Goal: Task Accomplishment & Management: Manage account settings

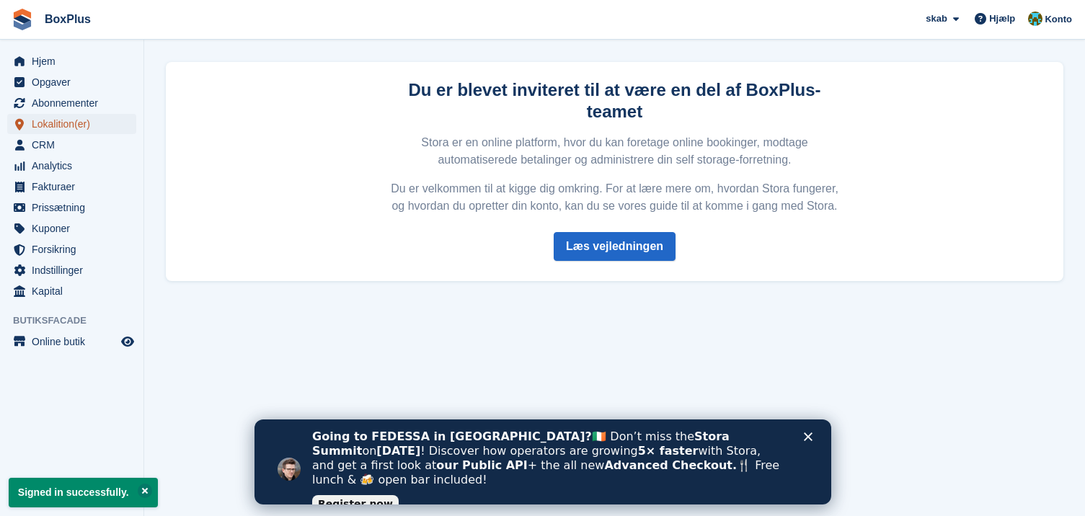
click at [56, 123] on span "Lokalition(er)" at bounding box center [75, 124] width 87 height 20
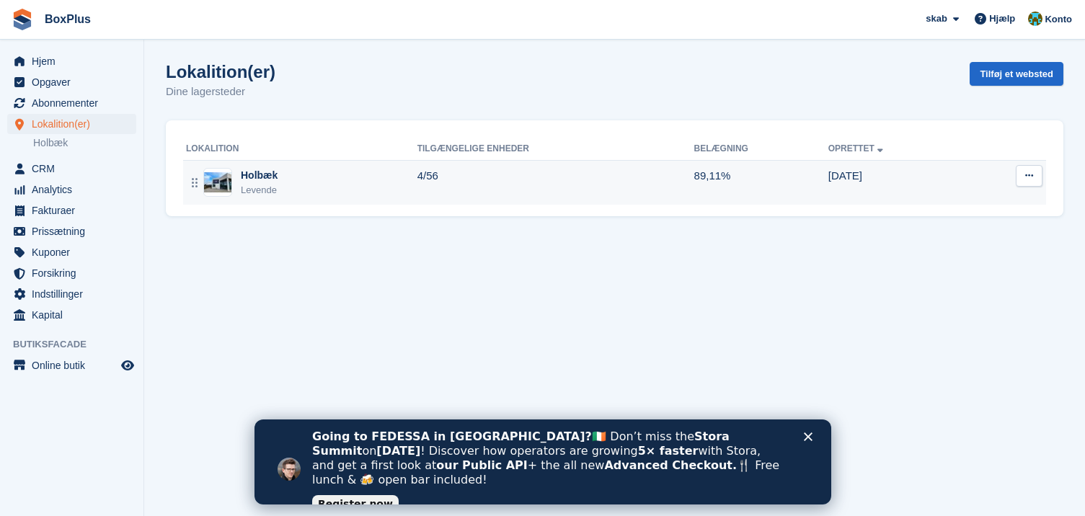
click at [245, 176] on div "Holbæk" at bounding box center [259, 175] width 37 height 15
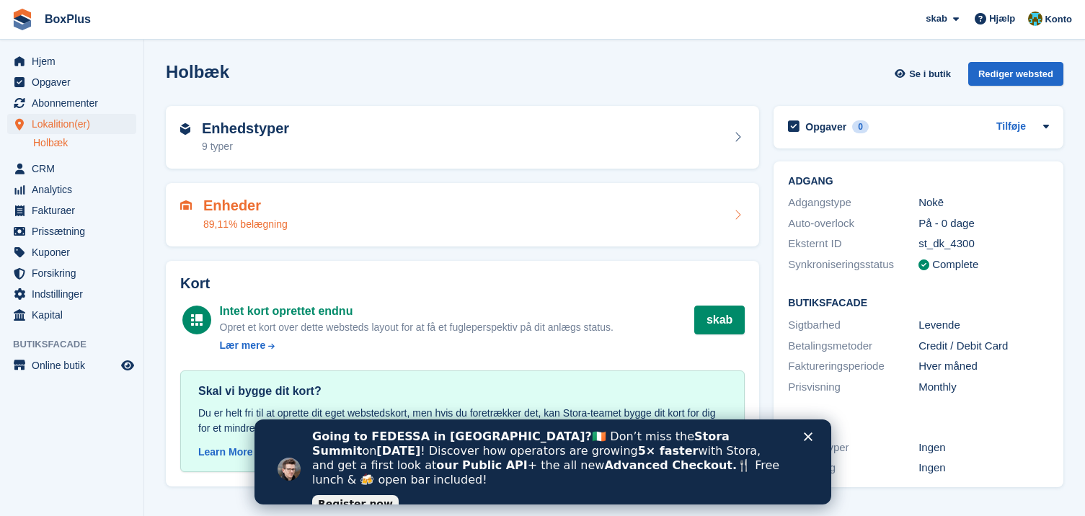
click at [736, 214] on icon at bounding box center [738, 215] width 14 height 12
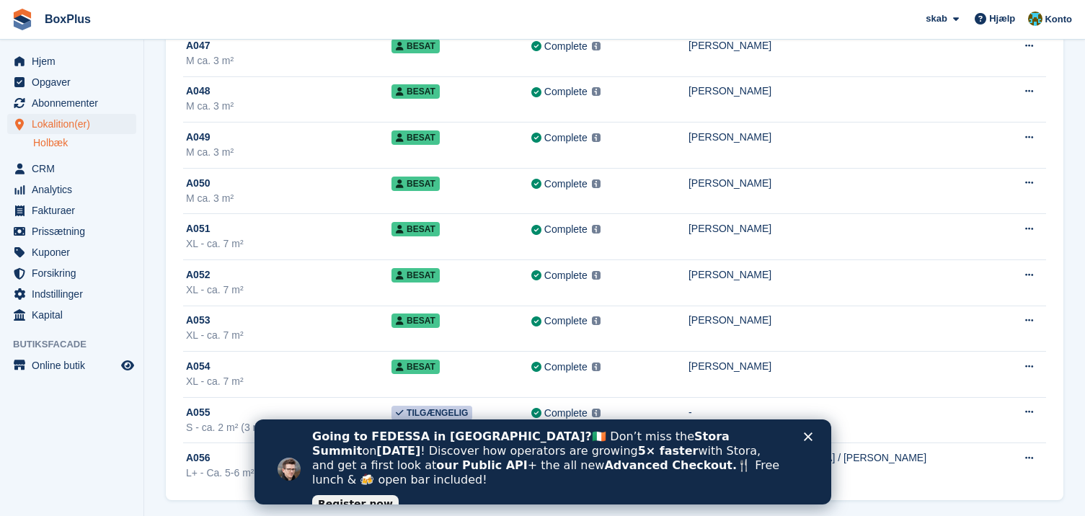
scroll to position [2267, 0]
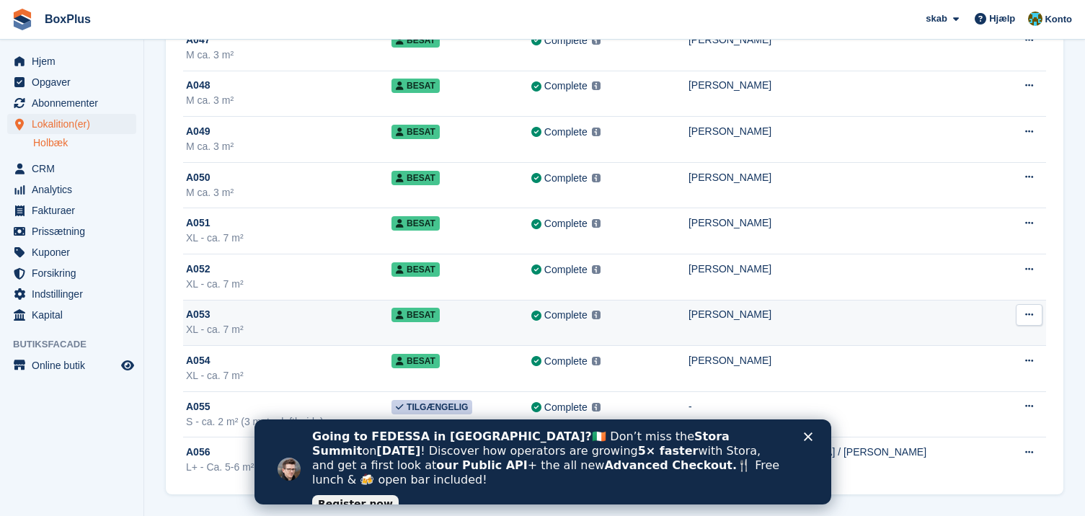
click at [195, 318] on span "A053" at bounding box center [198, 314] width 24 height 15
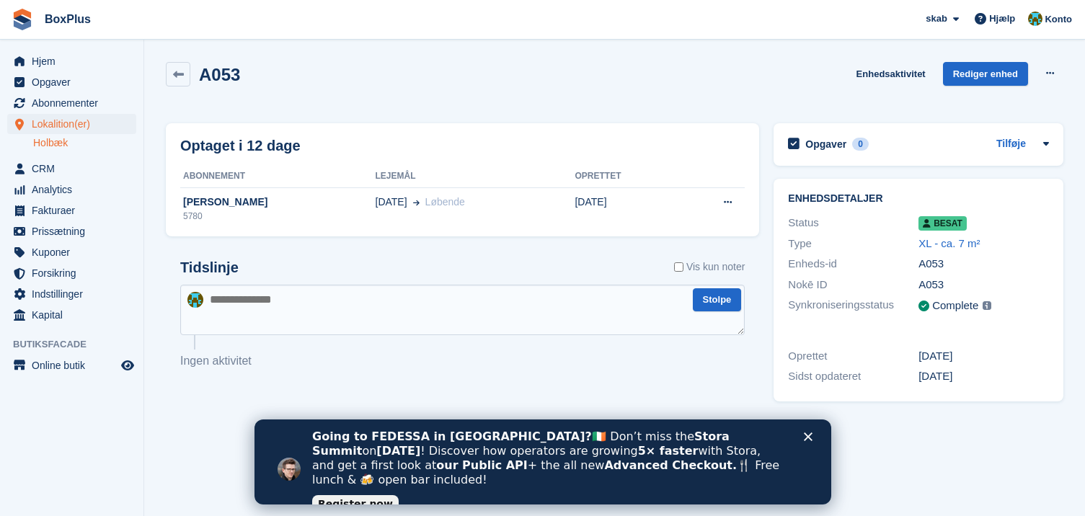
click at [805, 432] on div "Going to FEDESSA in [GEOGRAPHIC_DATA]? 🇮🇪 Don’t miss the Stora Summit on [DATE]…" at bounding box center [560, 470] width 496 height 88
click at [807, 436] on icon "Luk" at bounding box center [807, 437] width 9 height 9
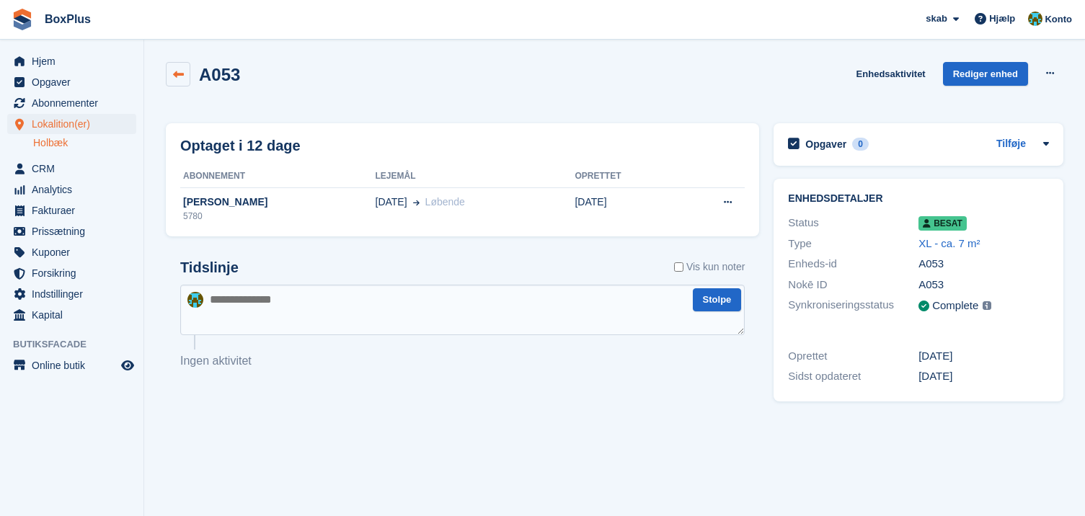
click at [176, 70] on icon at bounding box center [178, 74] width 11 height 11
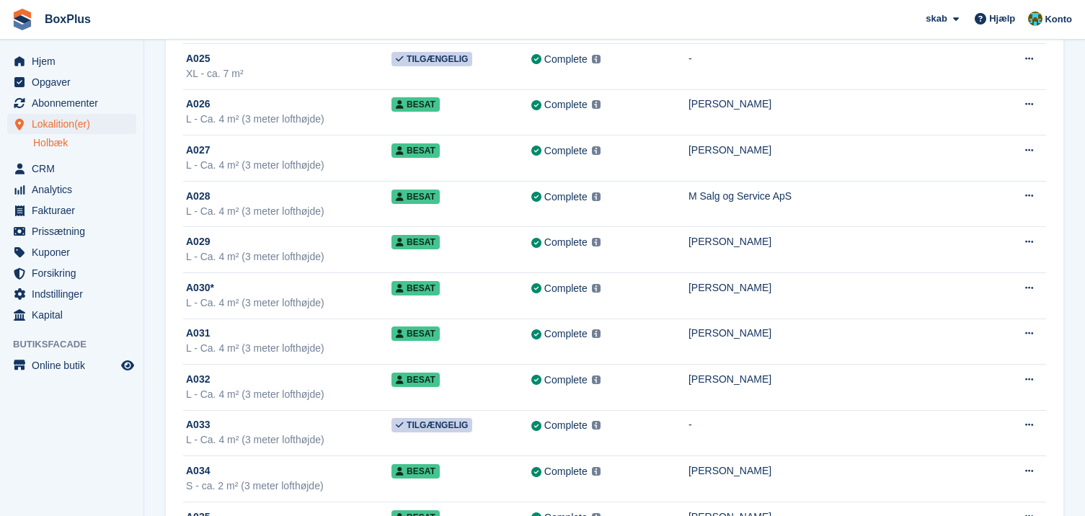
scroll to position [2267, 0]
